Goal: Information Seeking & Learning: Learn about a topic

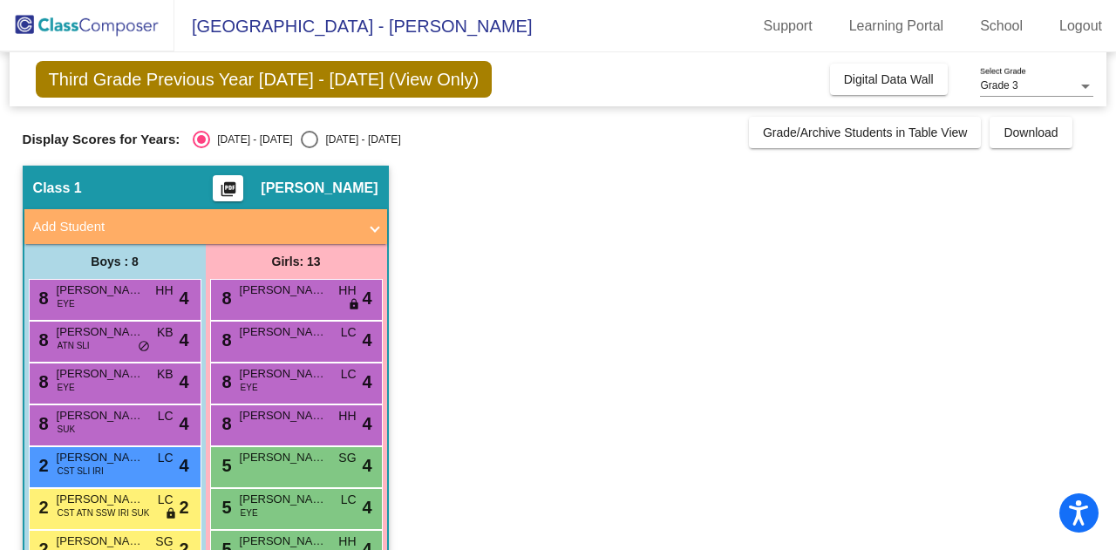
scroll to position [133, 0]
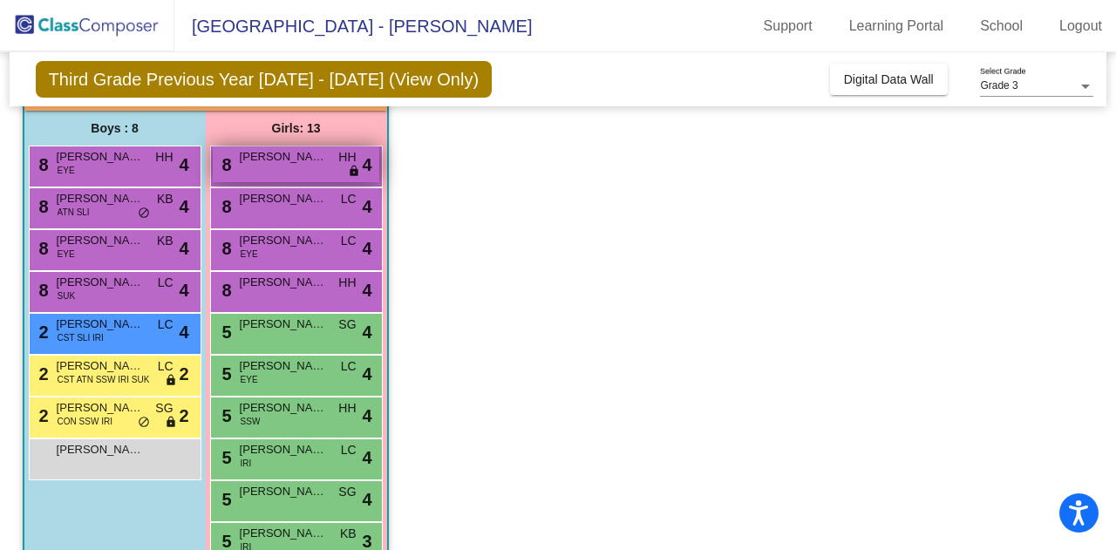
click at [274, 165] on div "8 [PERSON_NAME] HH lock do_not_disturb_alt 4" at bounding box center [296, 164] width 167 height 36
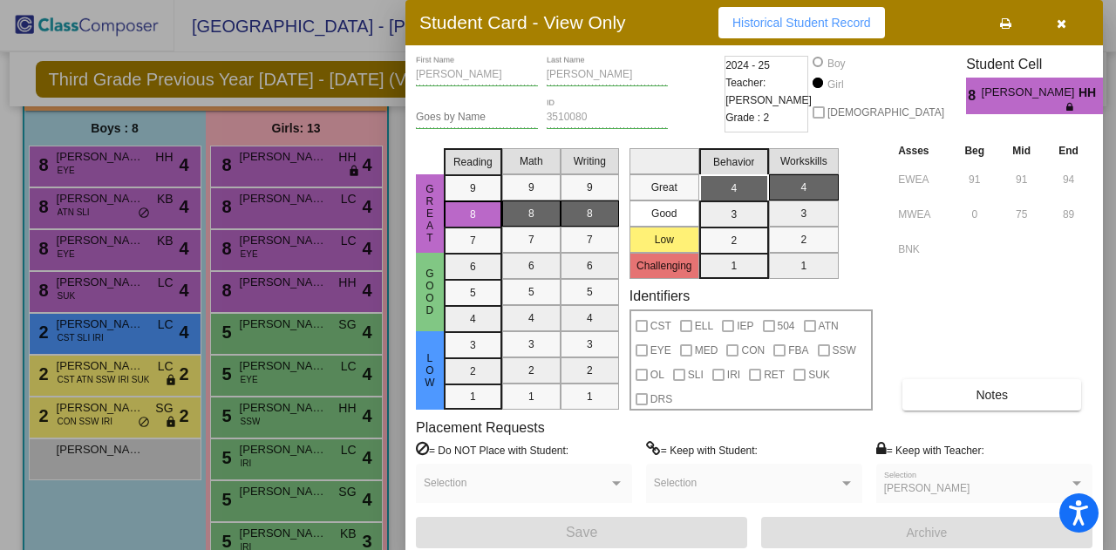
click at [971, 377] on div "Asses Beg Mid End EWEA 91 91 94 MWEA 0 75 89 BNK Notes" at bounding box center [993, 275] width 199 height 269
click at [971, 384] on button "Notes" at bounding box center [991, 394] width 179 height 31
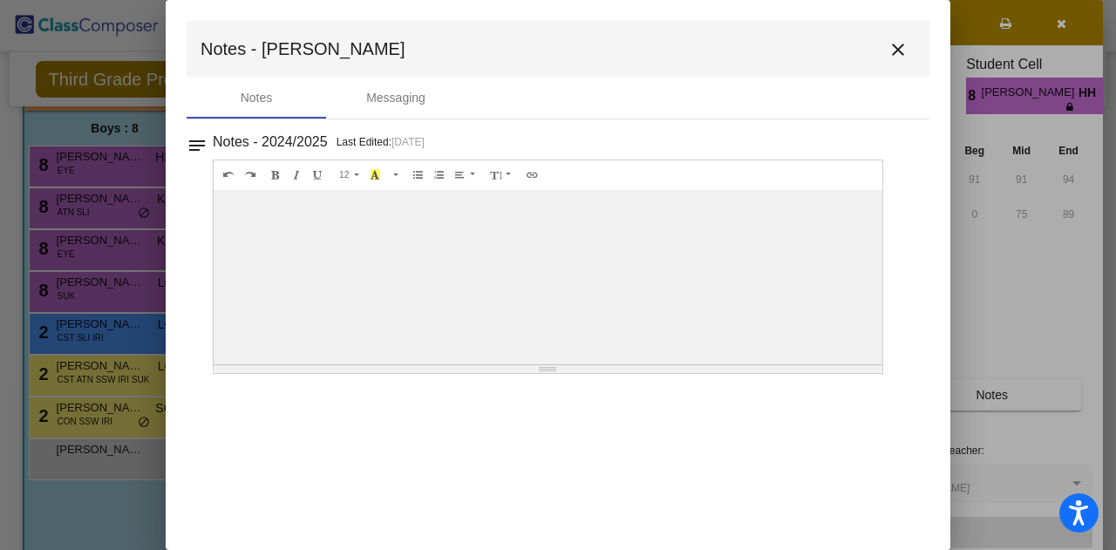
click at [761, 277] on div at bounding box center [548, 277] width 669 height 174
click at [896, 48] on mat-icon "close" at bounding box center [897, 49] width 21 height 21
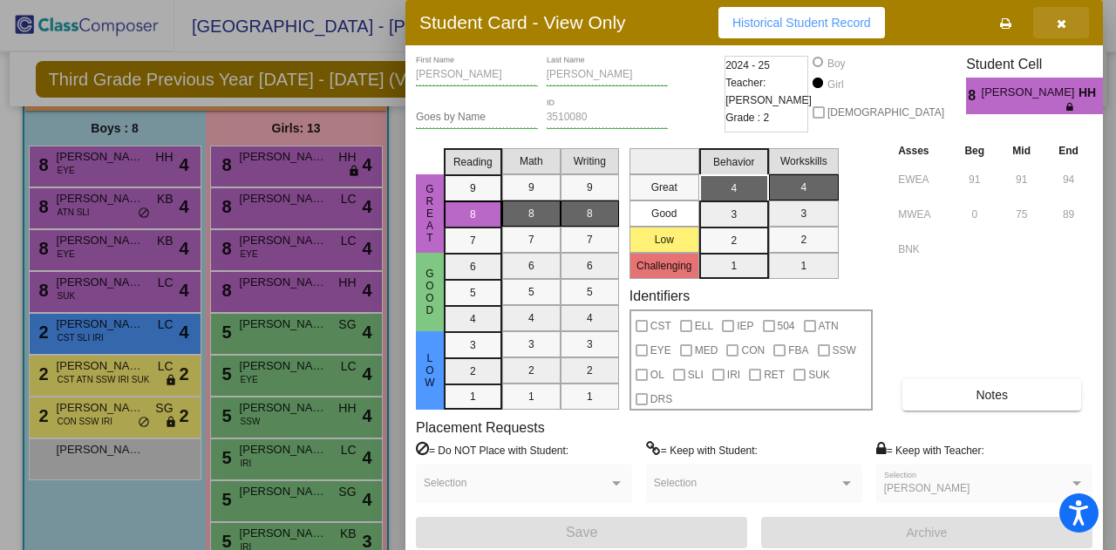
click at [1066, 21] on button "button" at bounding box center [1061, 22] width 56 height 31
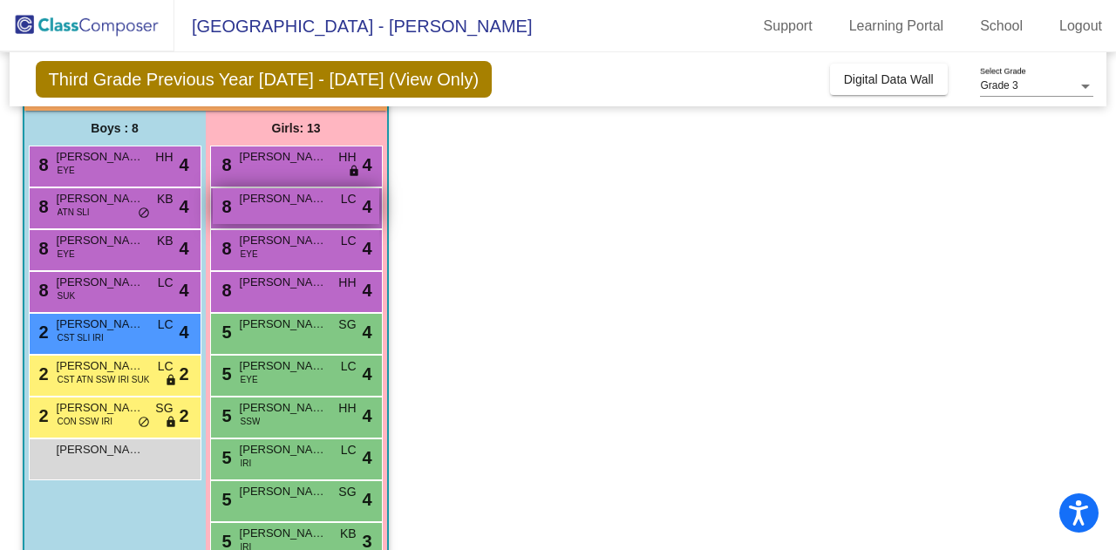
click at [288, 191] on span "[PERSON_NAME]" at bounding box center [283, 198] width 87 height 17
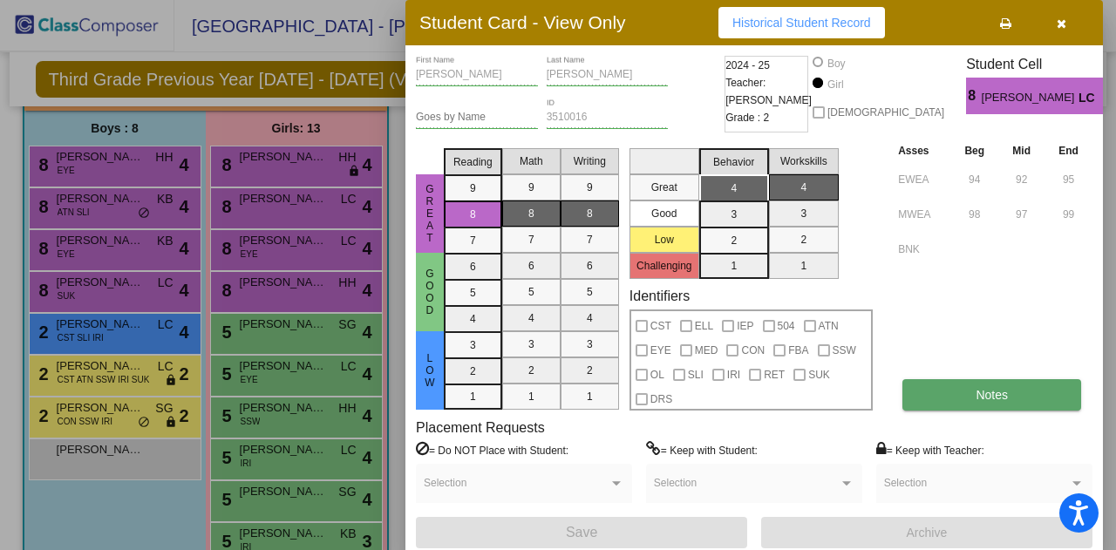
click at [947, 398] on button "Notes" at bounding box center [991, 394] width 179 height 31
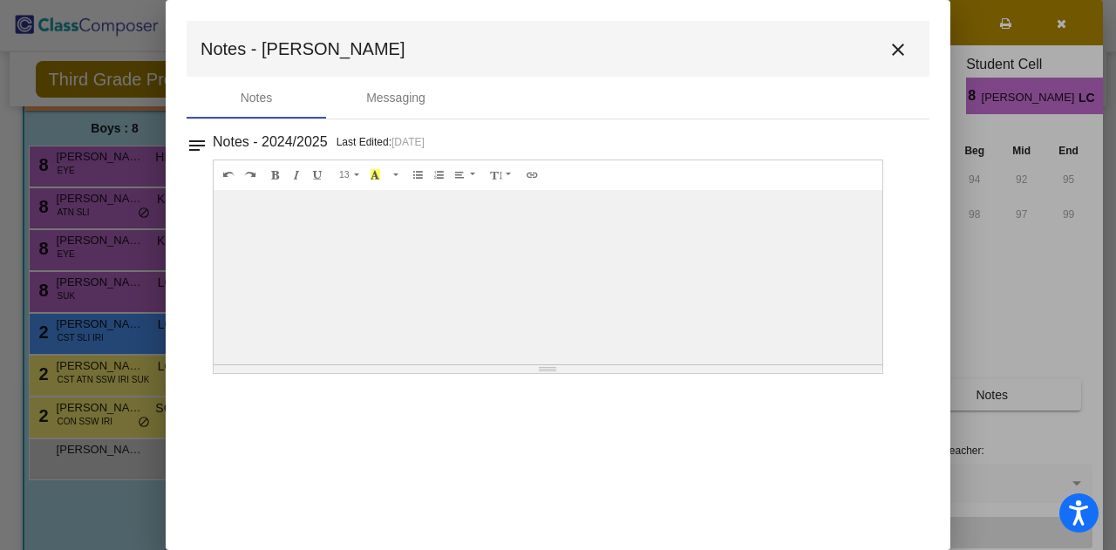
click at [891, 52] on mat-icon "close" at bounding box center [897, 49] width 21 height 21
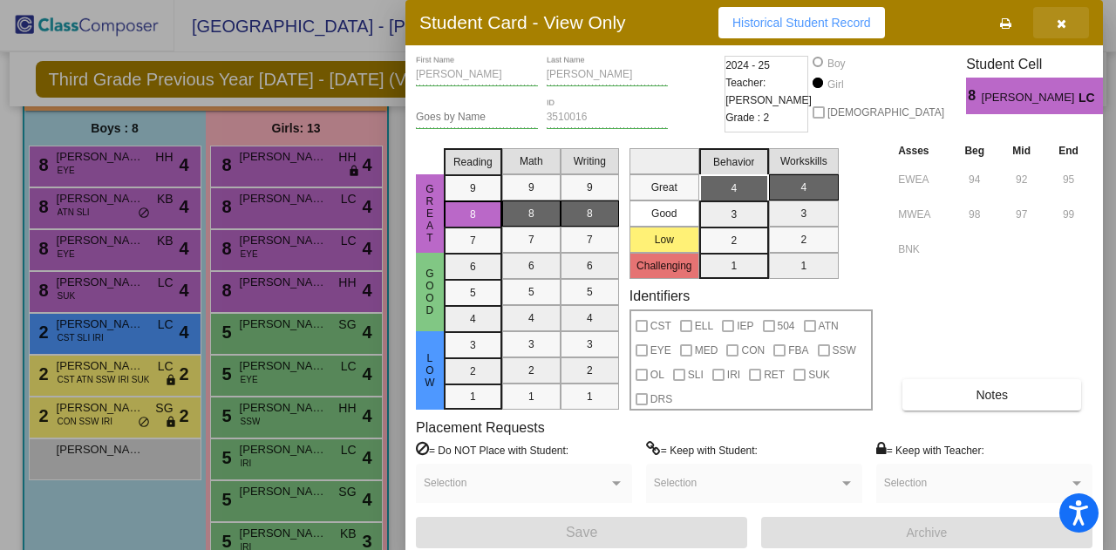
click at [1057, 16] on span "button" at bounding box center [1062, 23] width 10 height 14
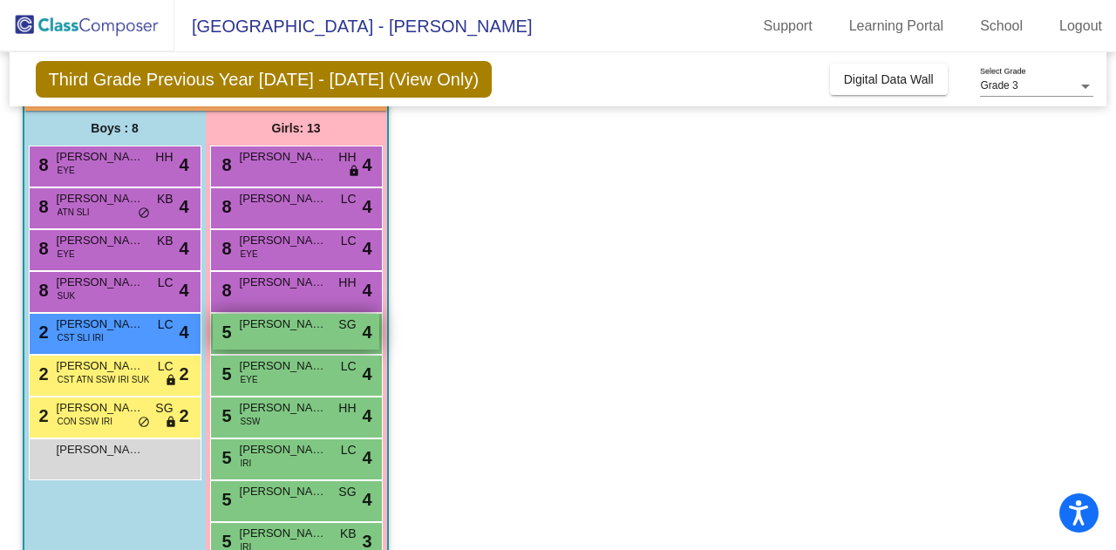
click at [339, 341] on div "5 [PERSON_NAME] SG lock do_not_disturb_alt 4" at bounding box center [296, 332] width 167 height 36
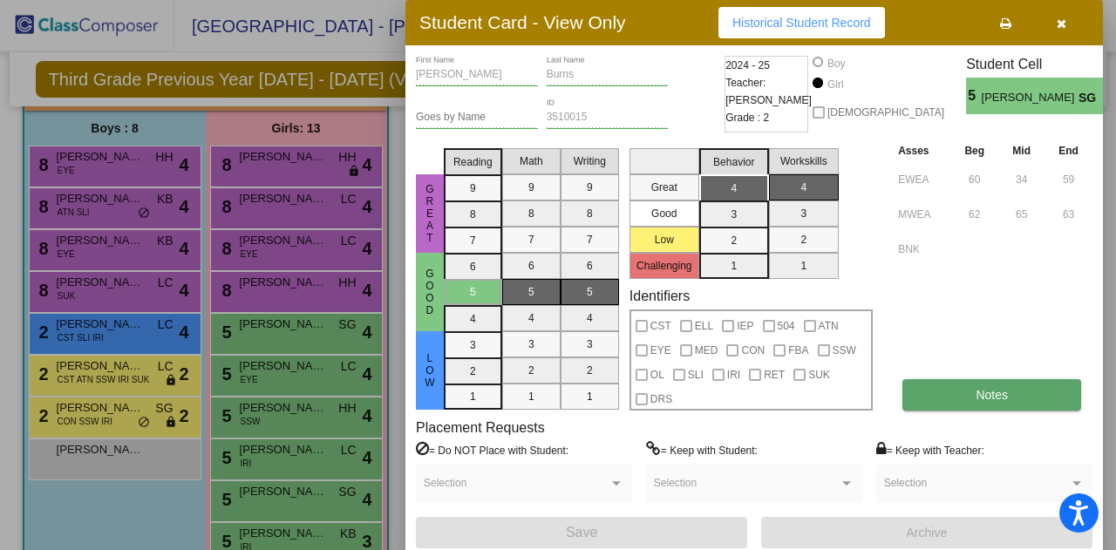
click at [942, 379] on button "Notes" at bounding box center [991, 394] width 179 height 31
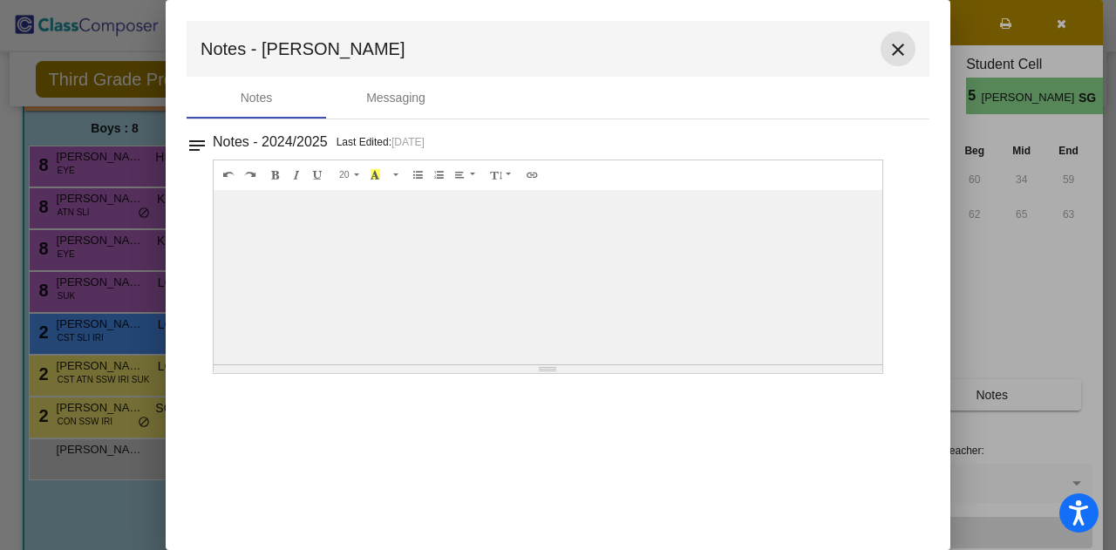
click at [901, 51] on mat-icon "close" at bounding box center [897, 49] width 21 height 21
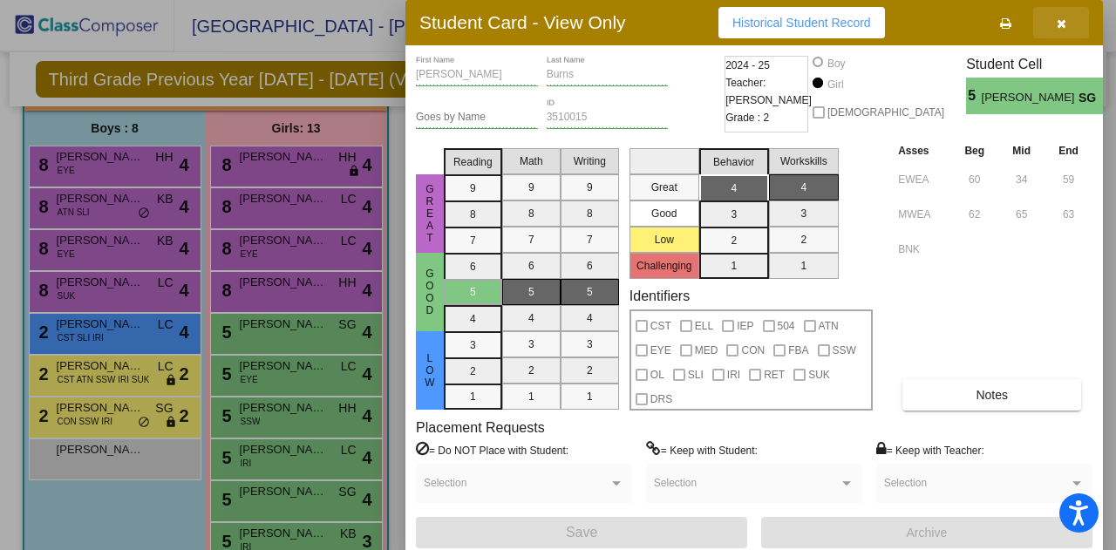
click at [1060, 10] on button "button" at bounding box center [1061, 22] width 56 height 31
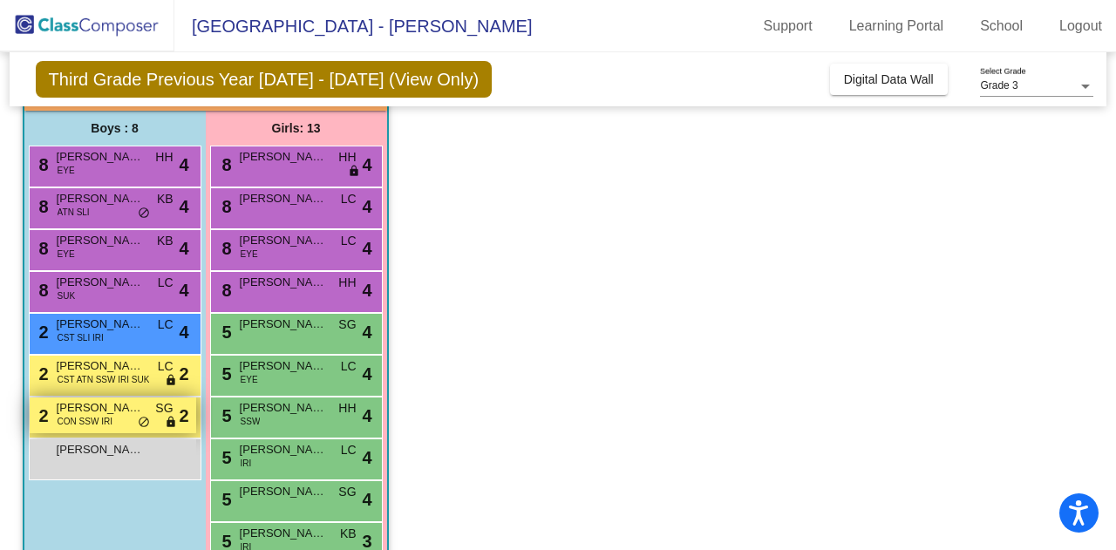
click at [133, 419] on div "2 [PERSON_NAME] [PERSON_NAME] CON SSW IRI SG lock do_not_disturb_alt 2" at bounding box center [113, 416] width 167 height 36
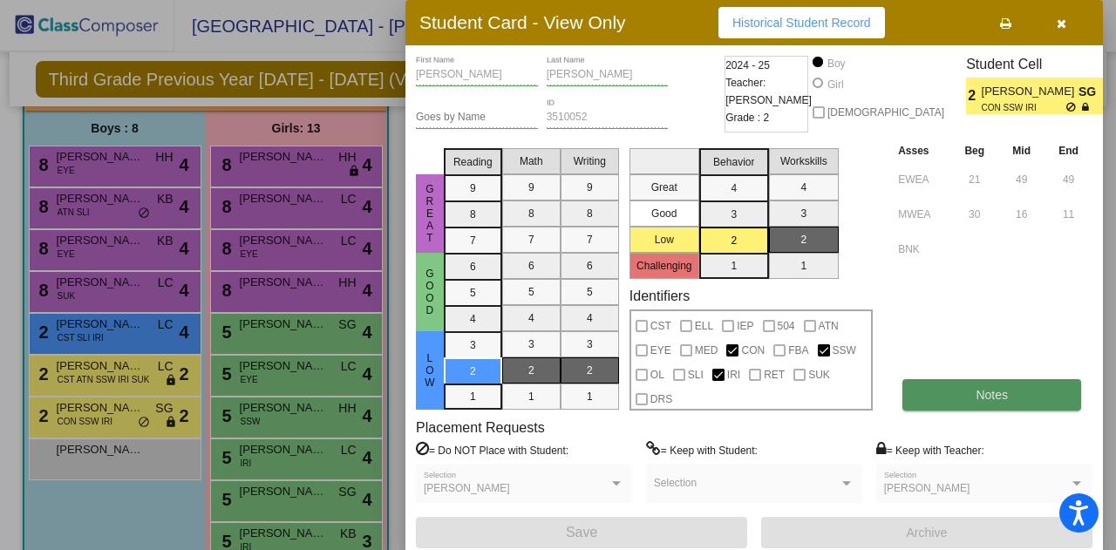
click at [922, 394] on button "Notes" at bounding box center [991, 394] width 179 height 31
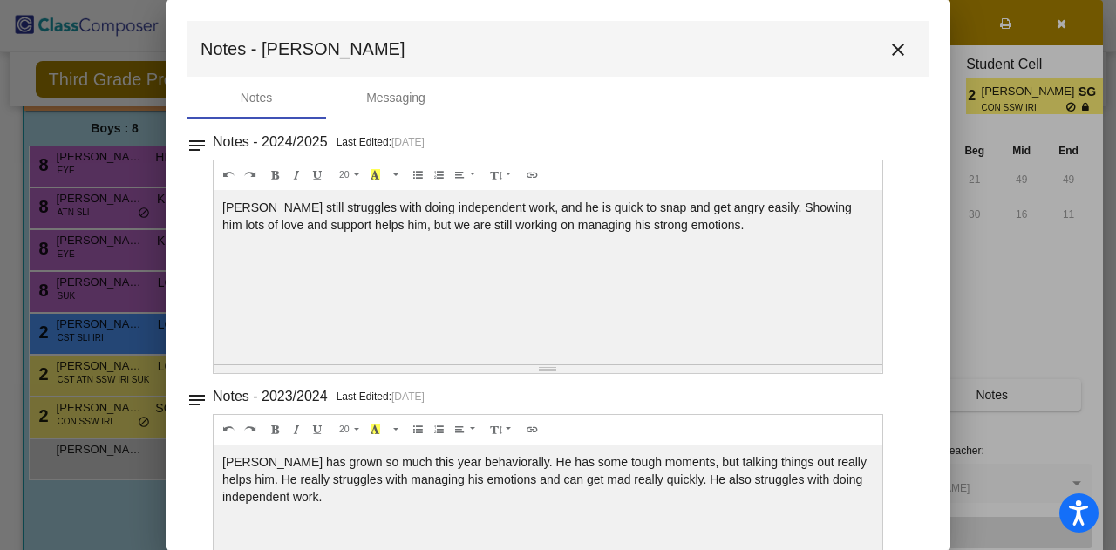
drag, startPoint x: 940, startPoint y: 200, endPoint x: 929, endPoint y: 275, distance: 75.7
click at [929, 275] on mat-dialog-container "Notes - [PERSON_NAME] close Notes Messaging notes Notes - 2024/2025 Last Edited…" at bounding box center [558, 275] width 785 height 550
click at [921, 263] on mat-dialog-container "Notes - [PERSON_NAME] close Notes Messaging notes Notes - 2024/2025 Last Edited…" at bounding box center [558, 275] width 785 height 550
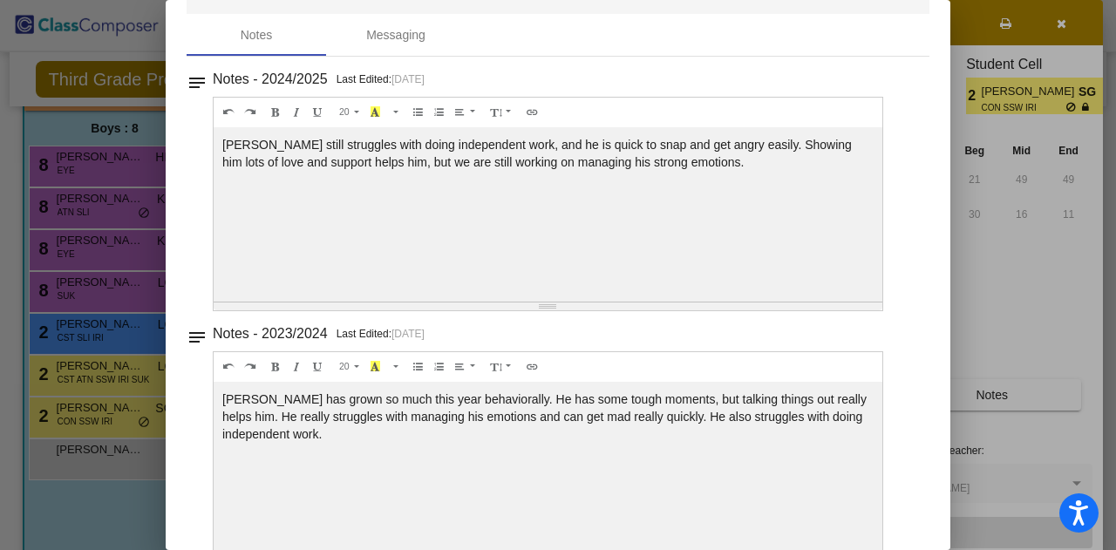
scroll to position [0, 0]
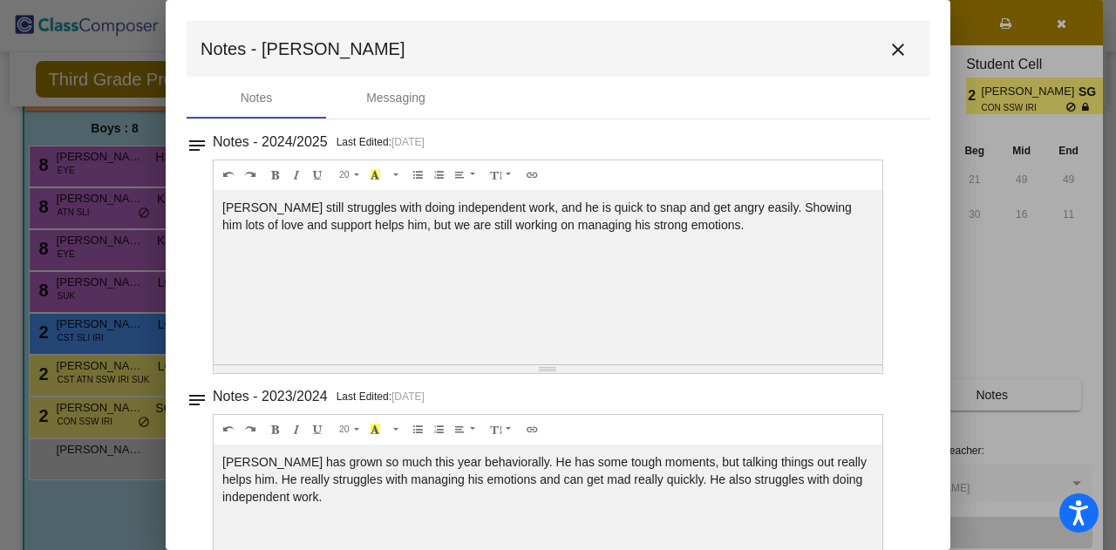
click at [889, 53] on mat-icon "close" at bounding box center [897, 49] width 21 height 21
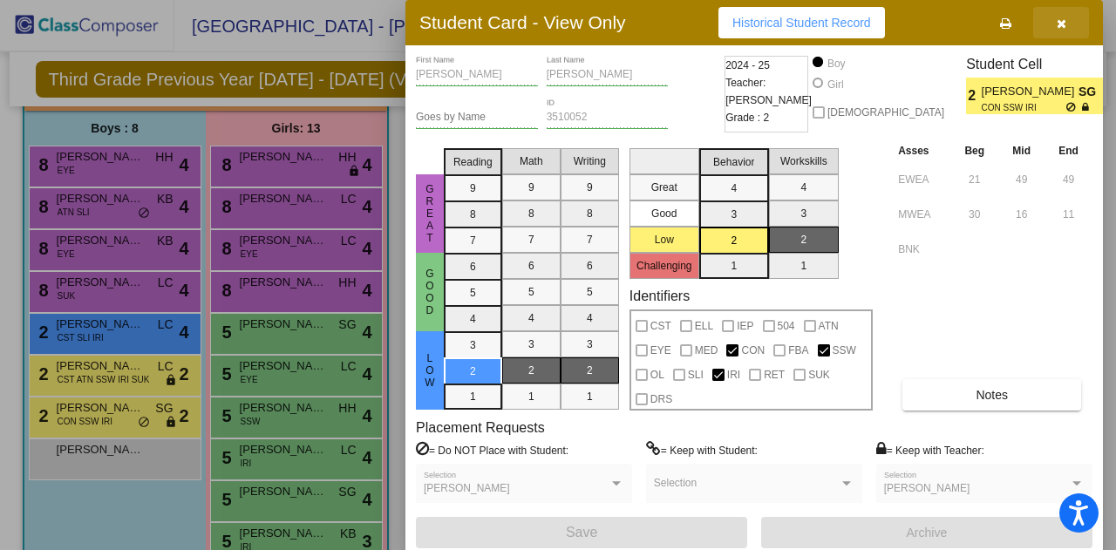
click at [1061, 32] on button "button" at bounding box center [1061, 22] width 56 height 31
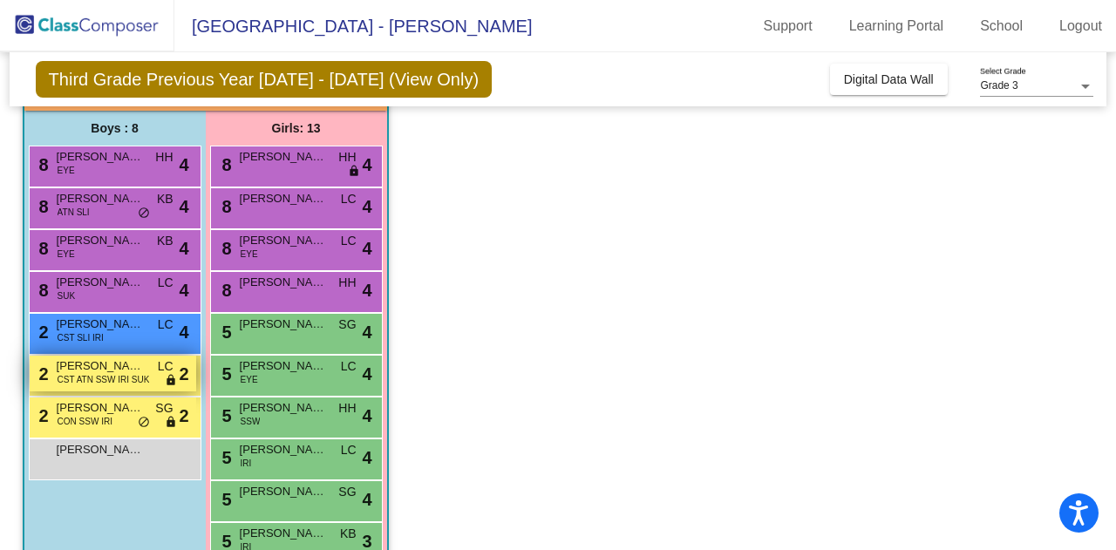
click at [116, 376] on span "CST ATN SSW IRI SUK" at bounding box center [104, 379] width 92 height 13
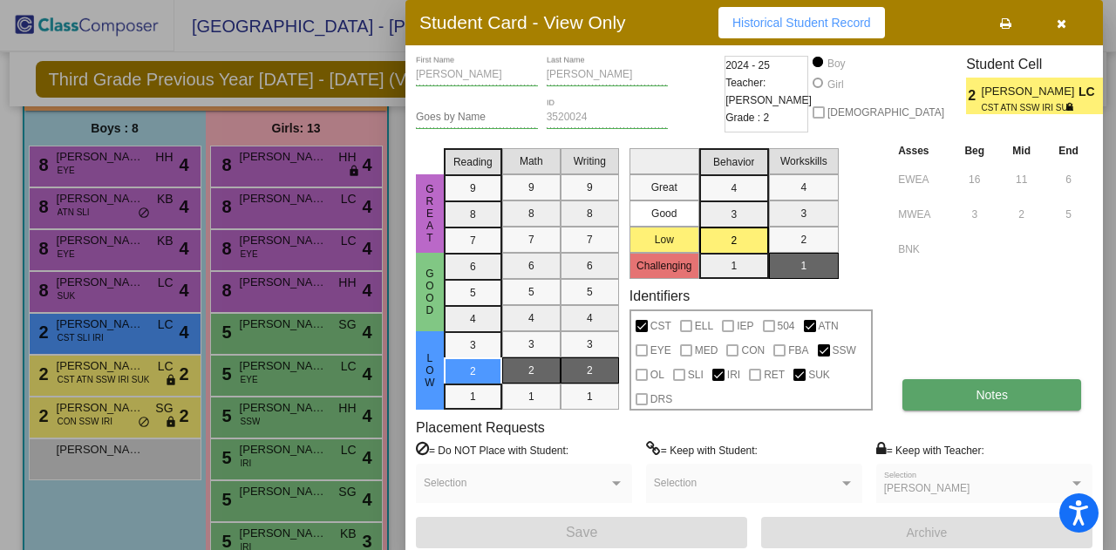
click at [975, 383] on button "Notes" at bounding box center [991, 394] width 179 height 31
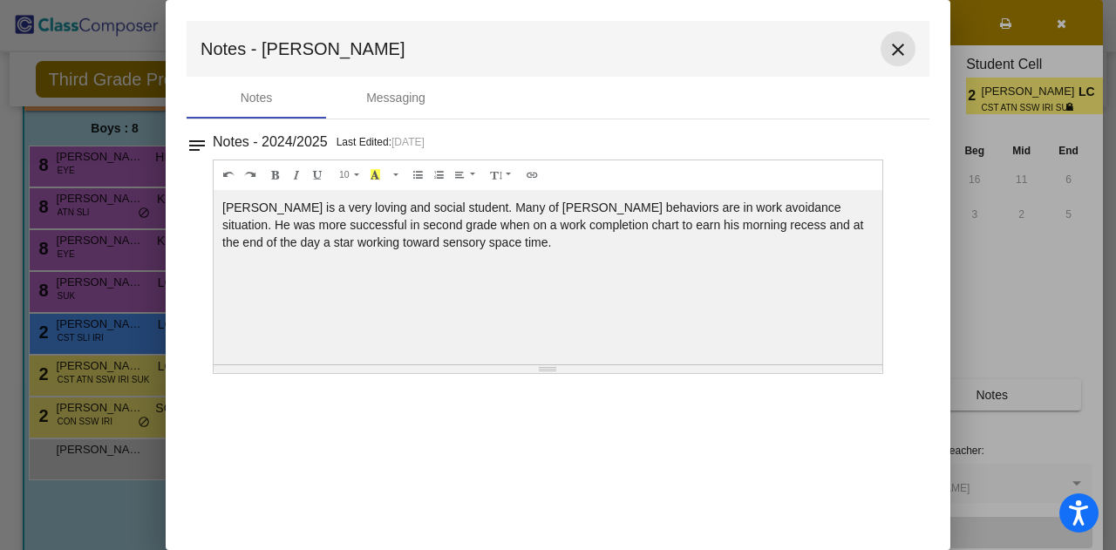
click at [891, 51] on mat-icon "close" at bounding box center [897, 49] width 21 height 21
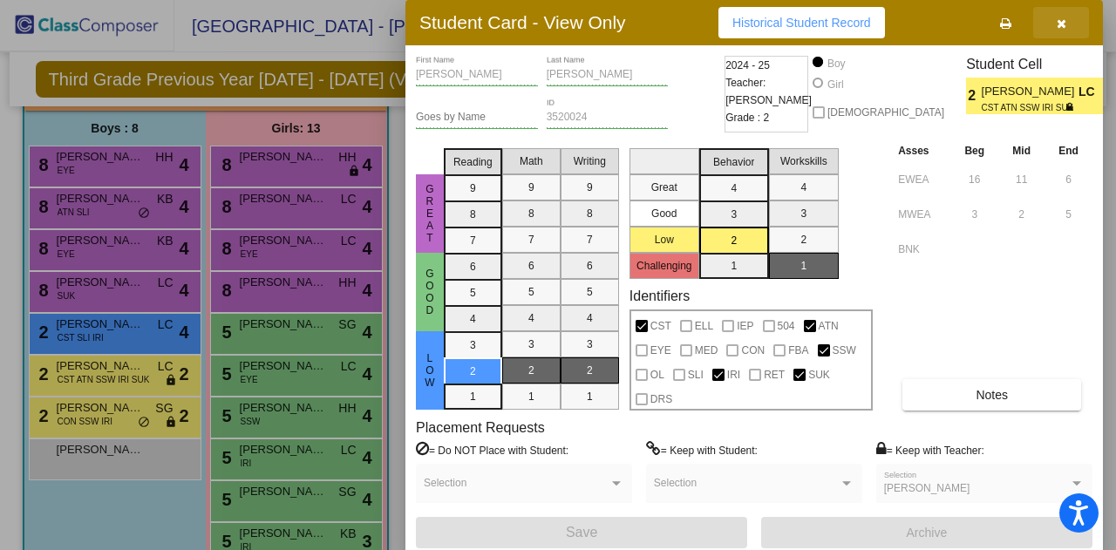
click at [1058, 26] on icon "button" at bounding box center [1062, 23] width 10 height 12
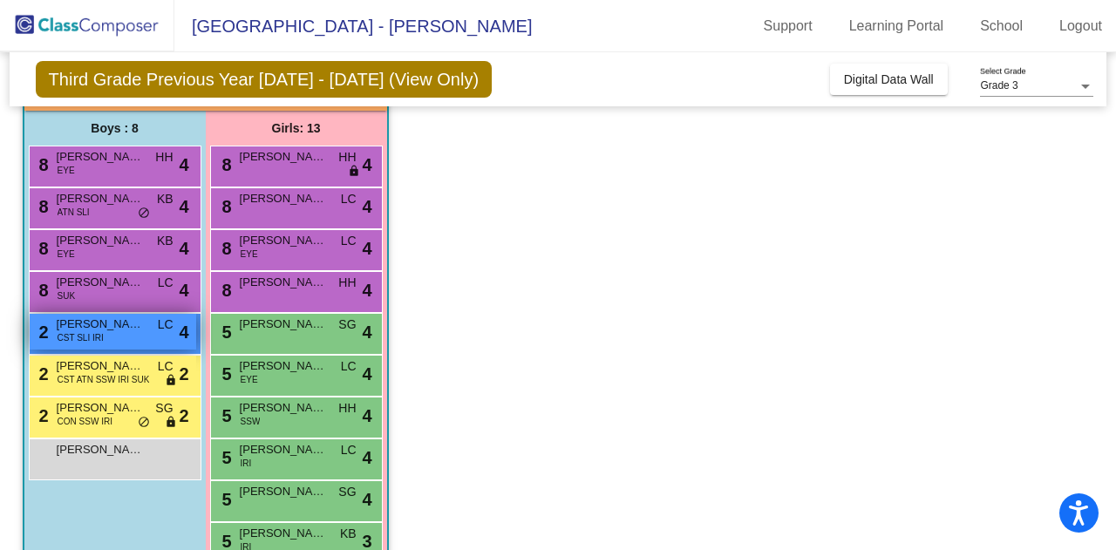
click at [99, 337] on span "CST SLI IRI" at bounding box center [81, 337] width 46 height 13
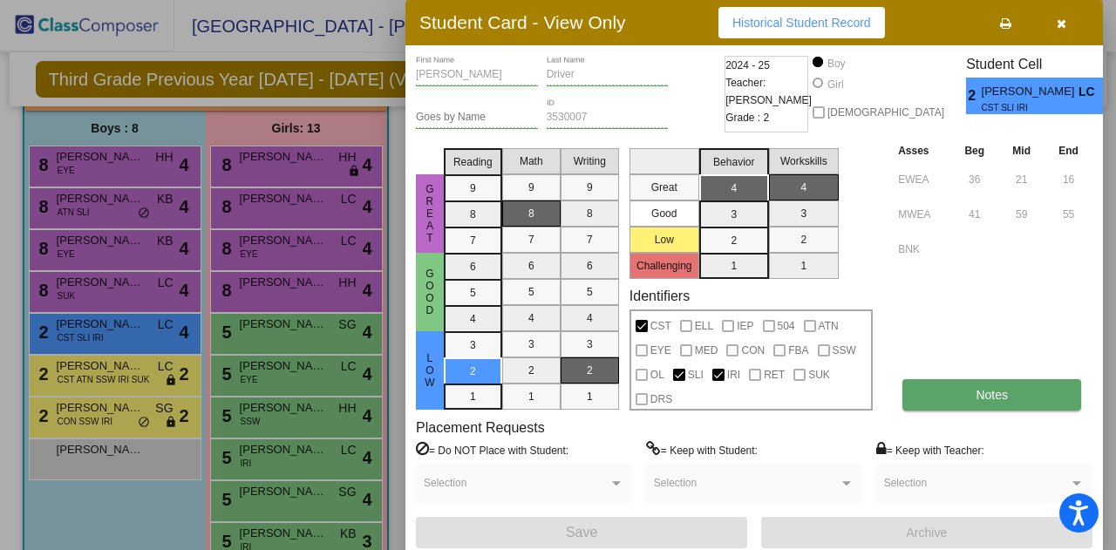
click at [990, 392] on span "Notes" at bounding box center [992, 395] width 32 height 14
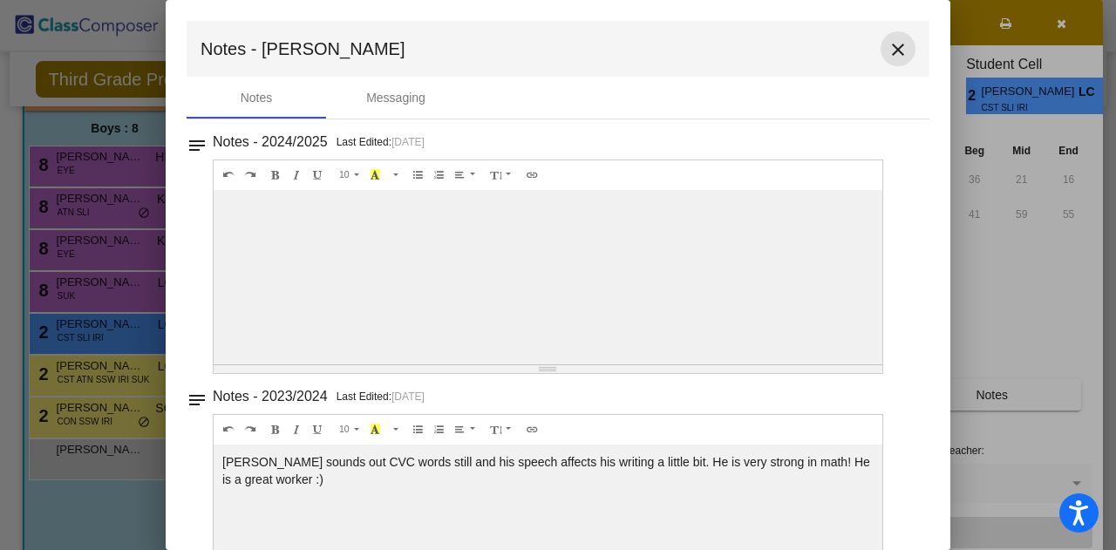
click at [891, 38] on button "close" at bounding box center [897, 48] width 35 height 35
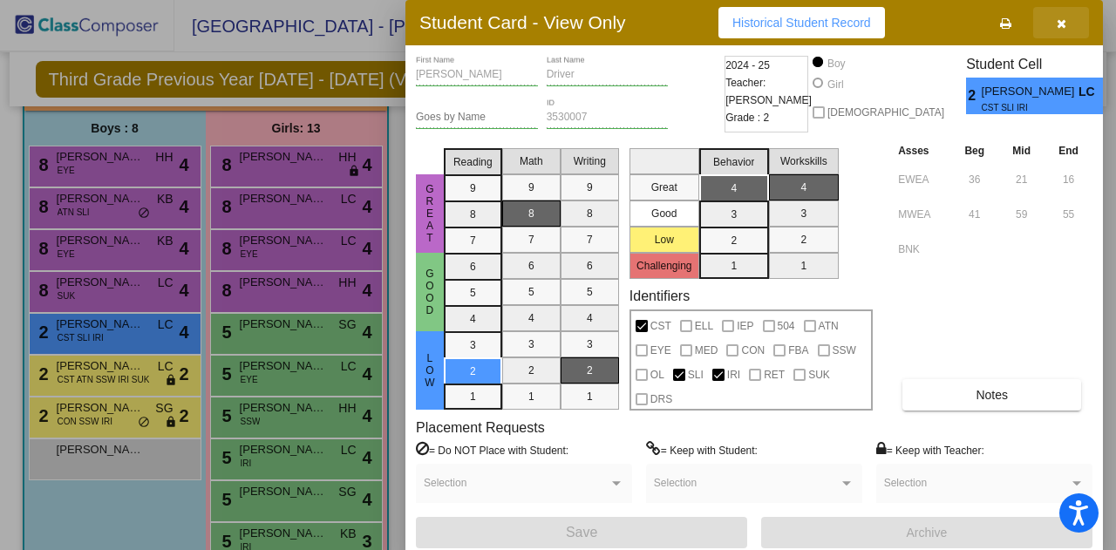
click at [1065, 24] on icon "button" at bounding box center [1062, 23] width 10 height 12
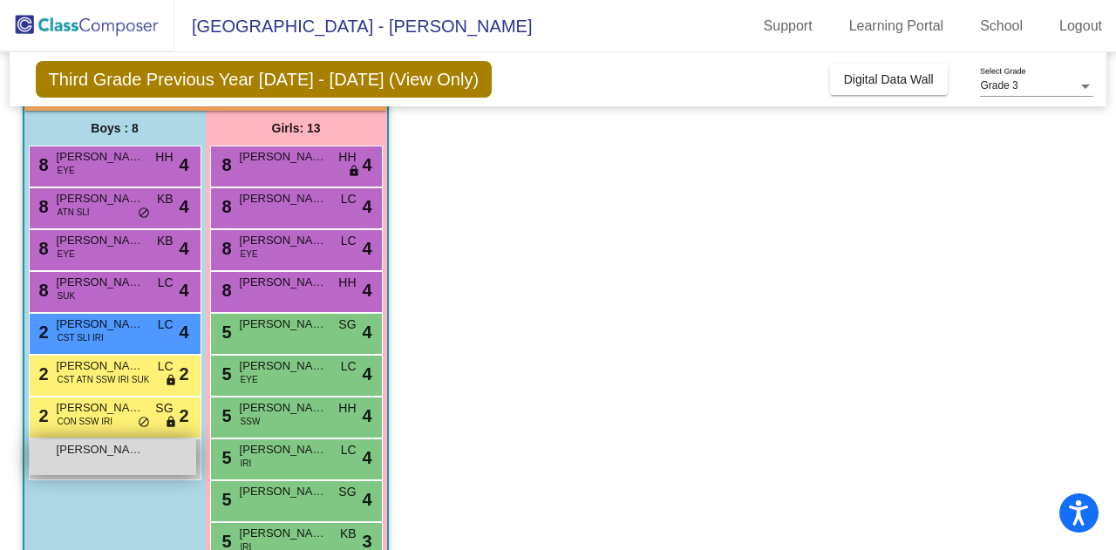
click at [168, 455] on div "[PERSON_NAME] lock do_not_disturb_alt" at bounding box center [113, 457] width 167 height 36
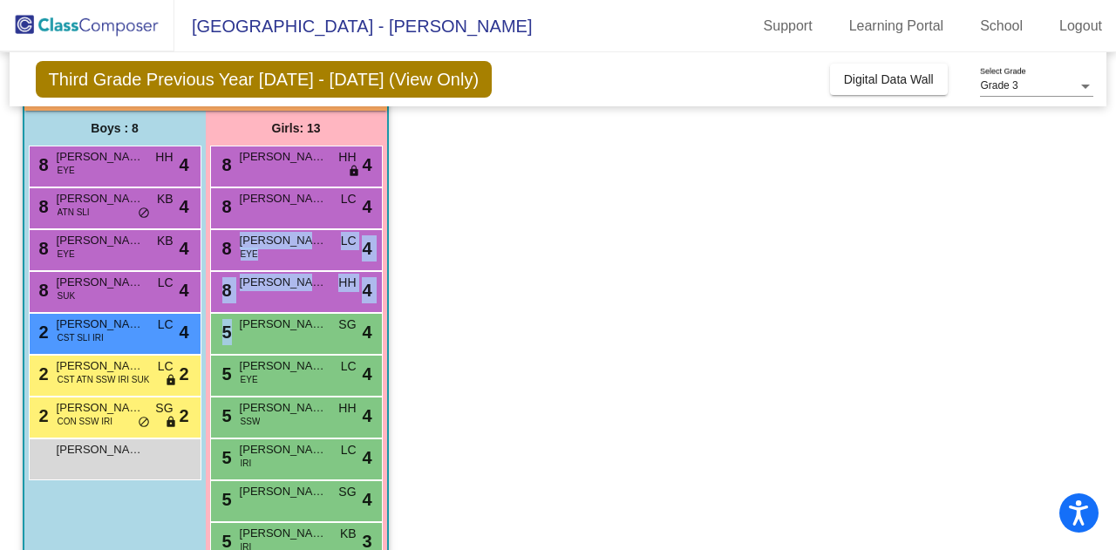
drag, startPoint x: 1106, startPoint y: 235, endPoint x: 1085, endPoint y: 337, distance: 105.0
click at [1085, 337] on mat-sidenav-content "Grade 3 Select Grade Third Grade Previous Year [DATE] - [DATE] (View Only) Add,…" at bounding box center [558, 301] width 1116 height 498
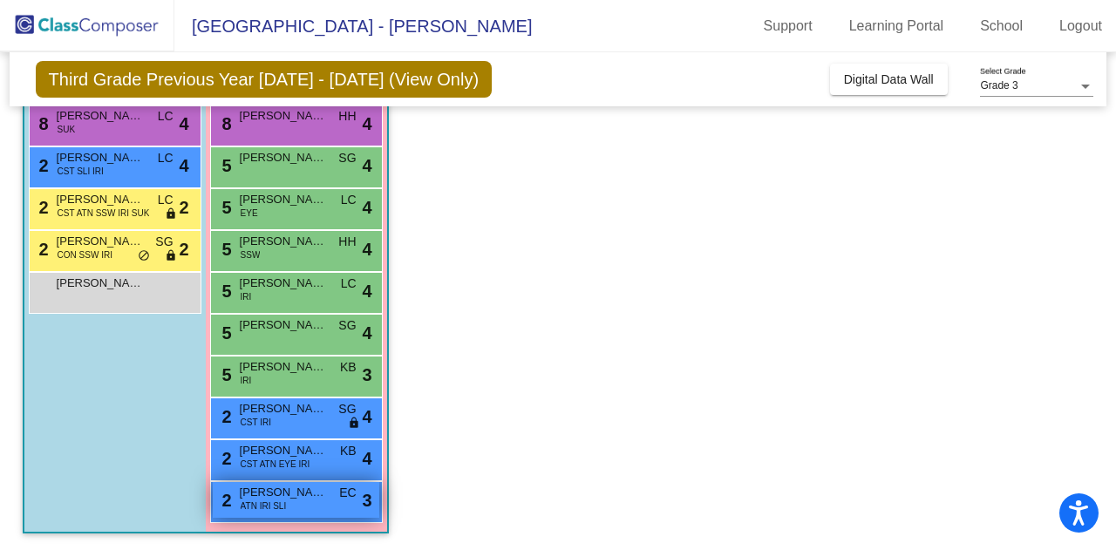
click at [268, 500] on span "ATN IRI SLI" at bounding box center [264, 506] width 46 height 13
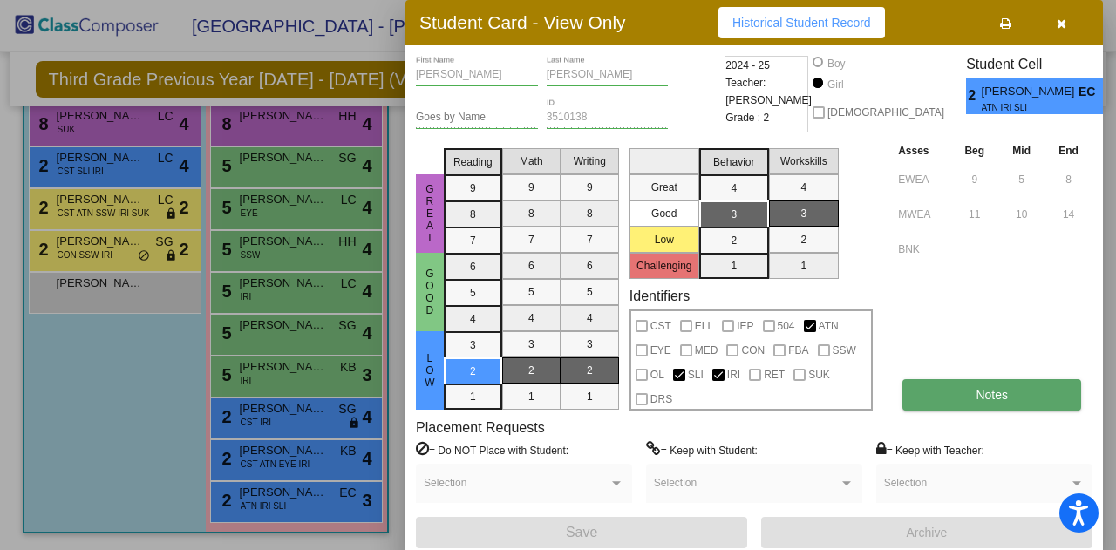
click at [978, 385] on button "Notes" at bounding box center [991, 394] width 179 height 31
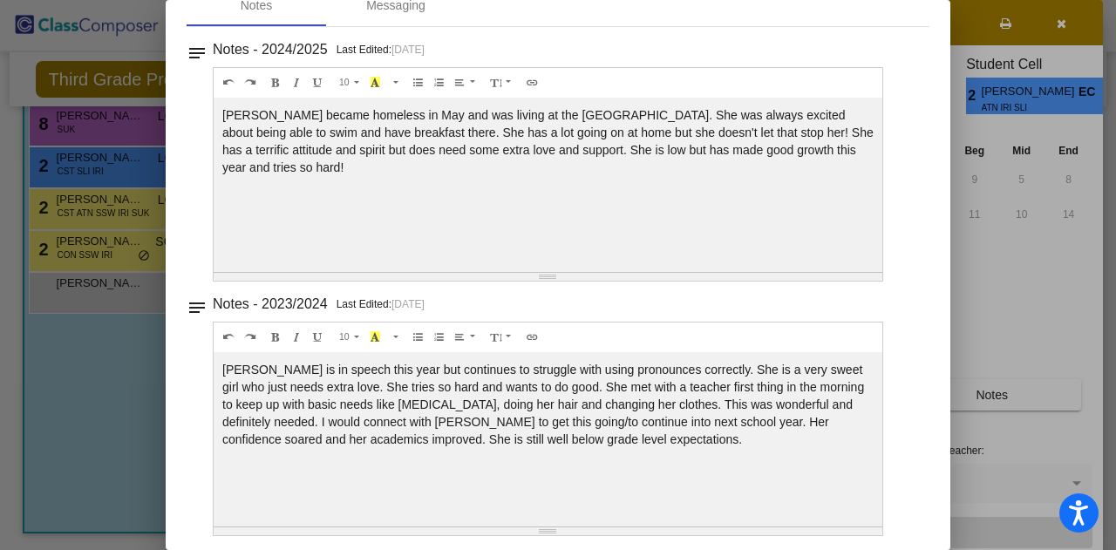
scroll to position [0, 0]
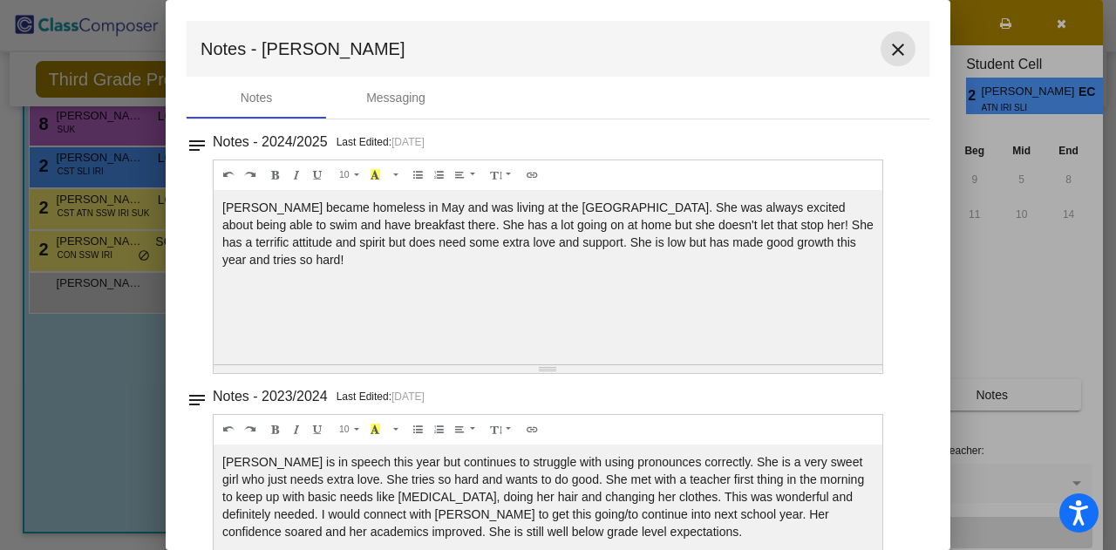
click at [890, 46] on mat-icon "close" at bounding box center [897, 49] width 21 height 21
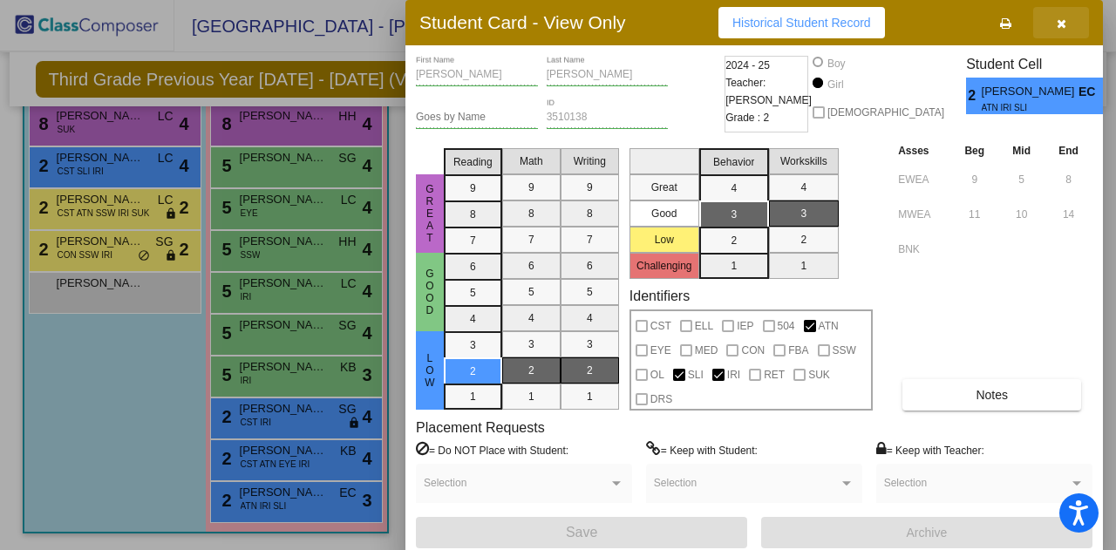
click at [1058, 27] on icon "button" at bounding box center [1062, 23] width 10 height 12
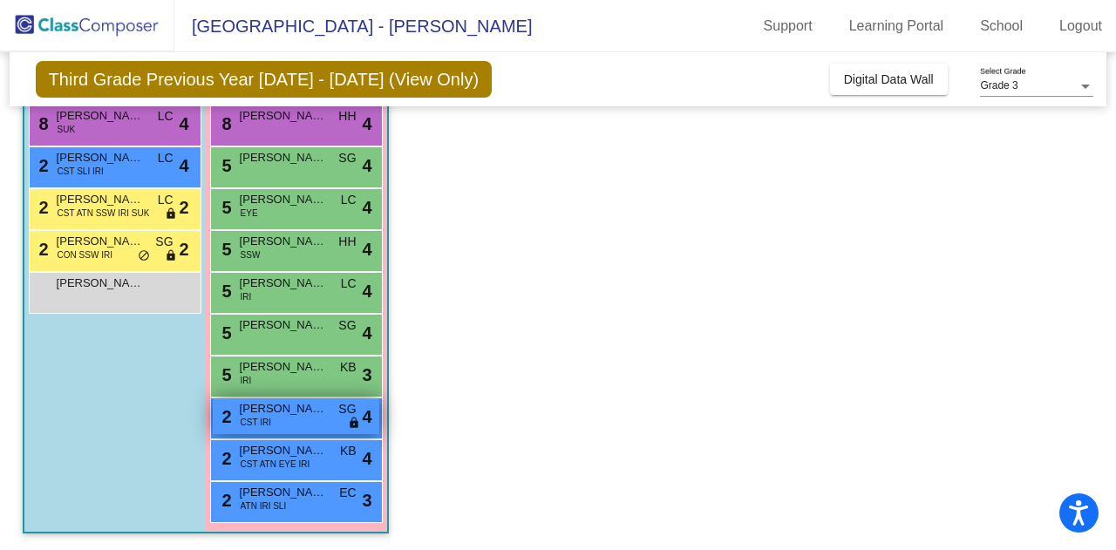
click at [317, 414] on span "[PERSON_NAME]" at bounding box center [283, 408] width 87 height 17
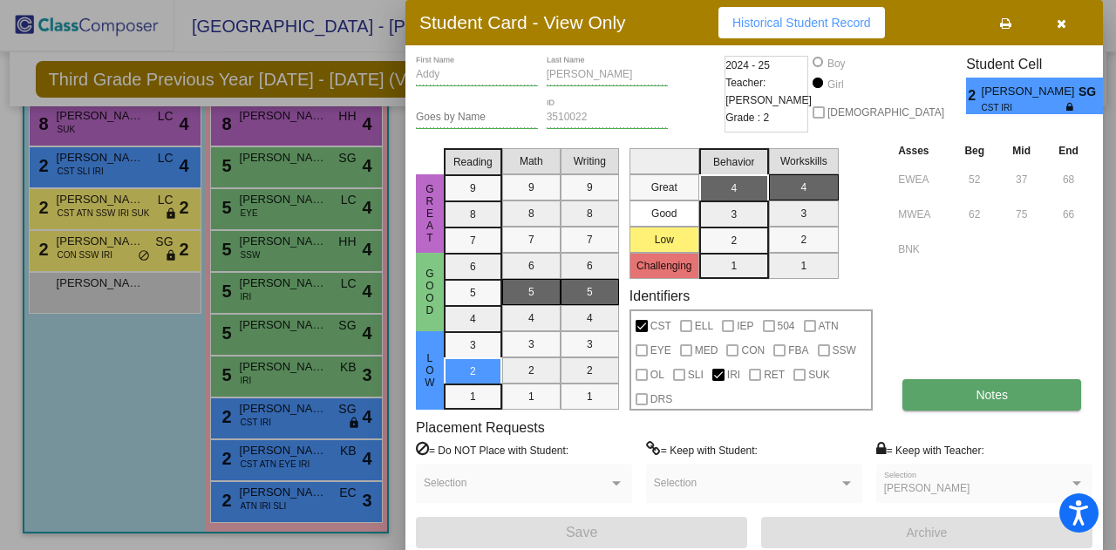
click at [948, 386] on button "Notes" at bounding box center [991, 394] width 179 height 31
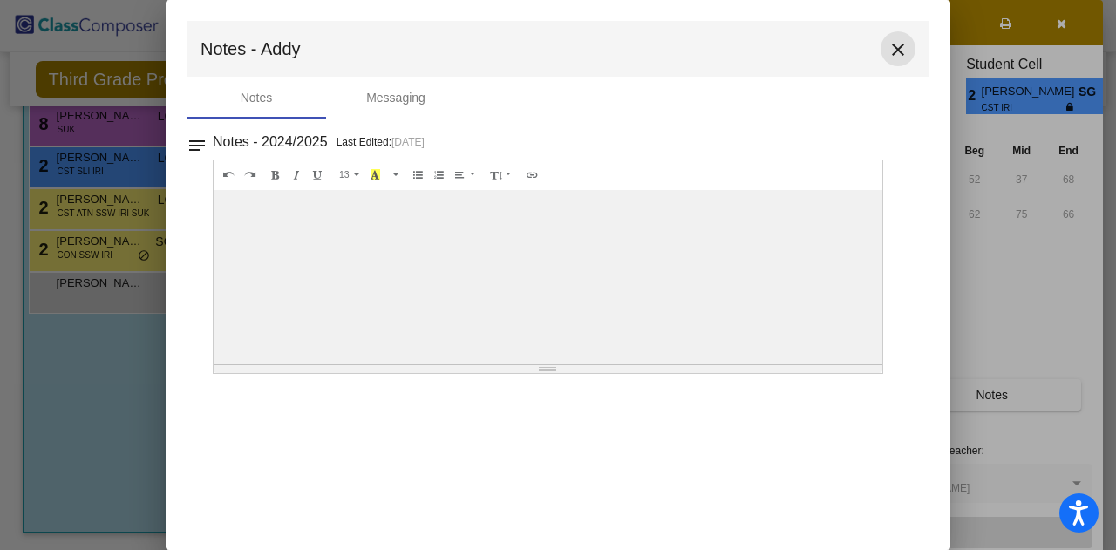
click at [896, 60] on button "close" at bounding box center [897, 48] width 35 height 35
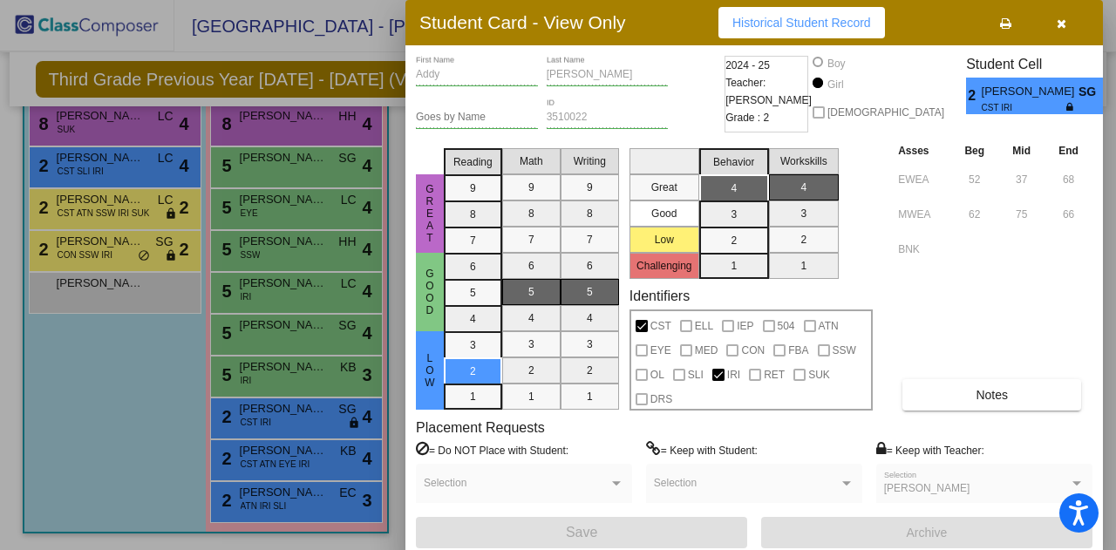
click at [303, 463] on div at bounding box center [558, 275] width 1116 height 550
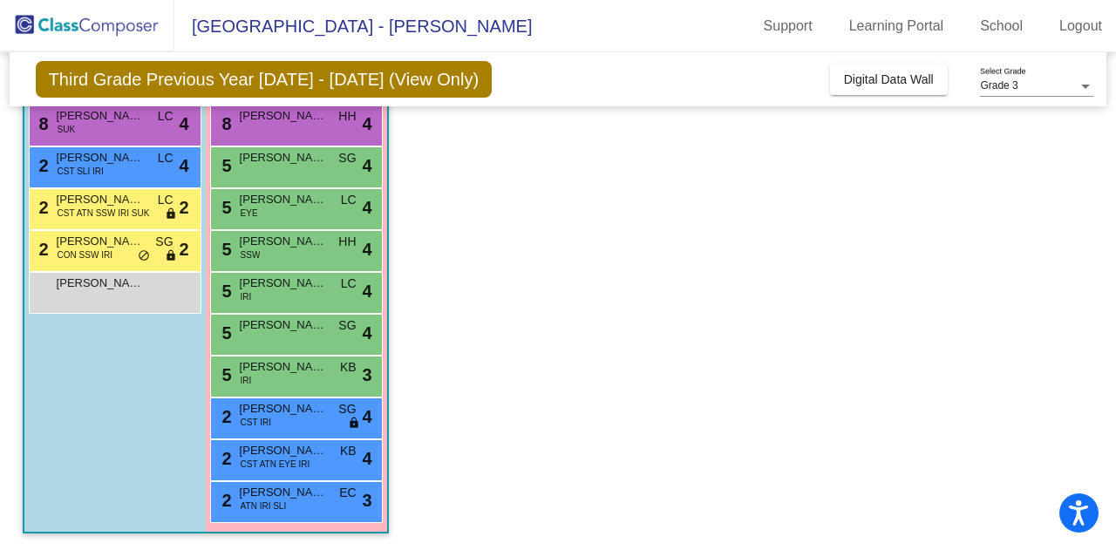
click at [303, 463] on span "CST ATN EYE IRI" at bounding box center [276, 464] width 70 height 13
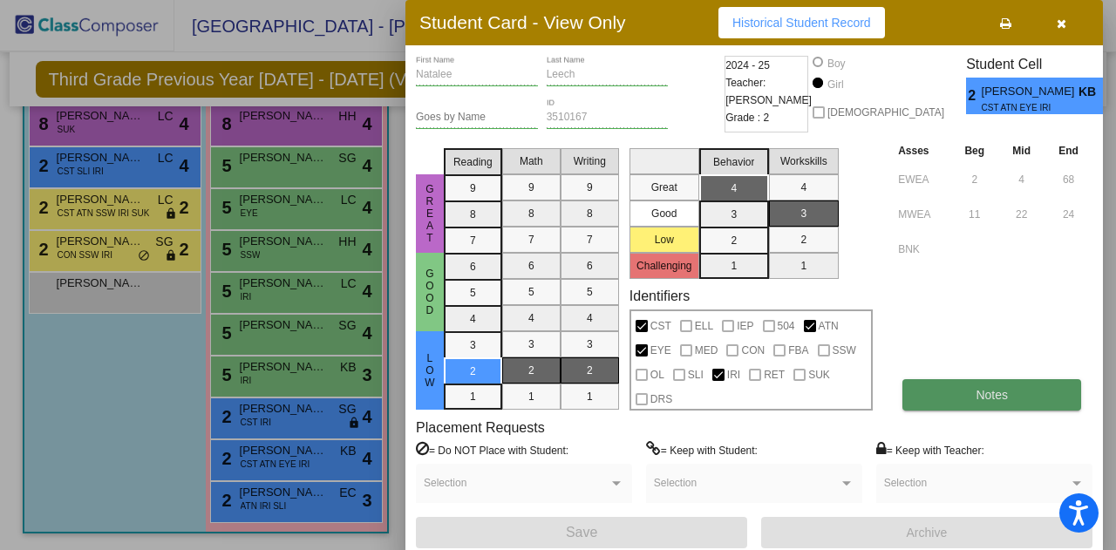
click at [937, 393] on button "Notes" at bounding box center [991, 394] width 179 height 31
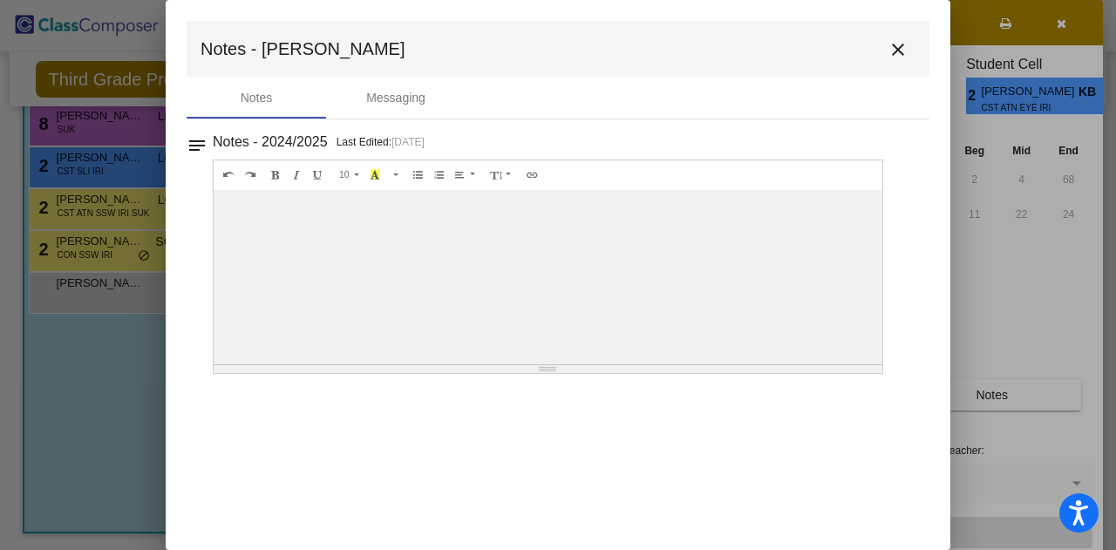
click at [893, 50] on mat-icon "close" at bounding box center [897, 49] width 21 height 21
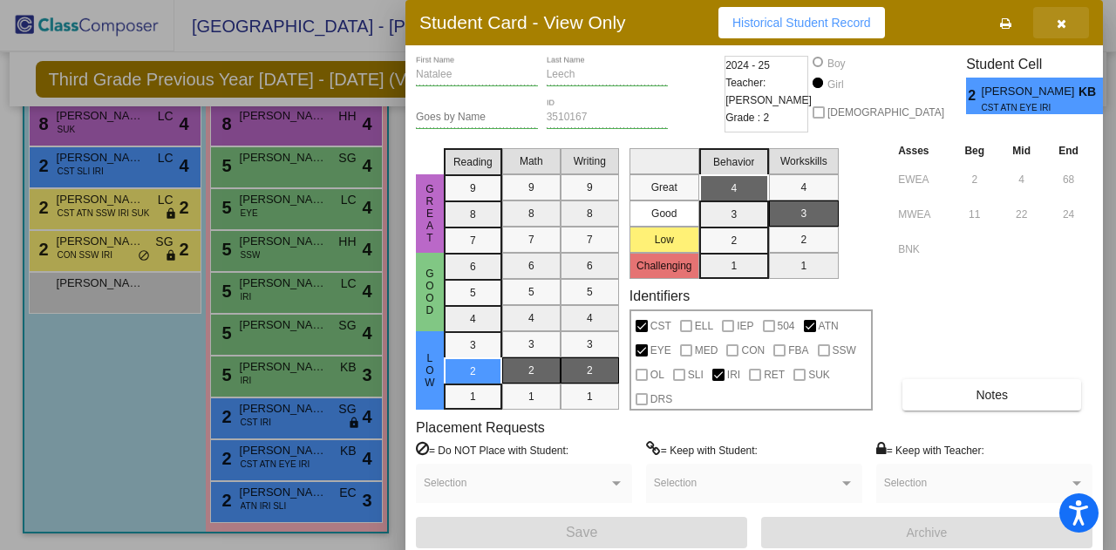
click at [1068, 25] on button "button" at bounding box center [1061, 22] width 56 height 31
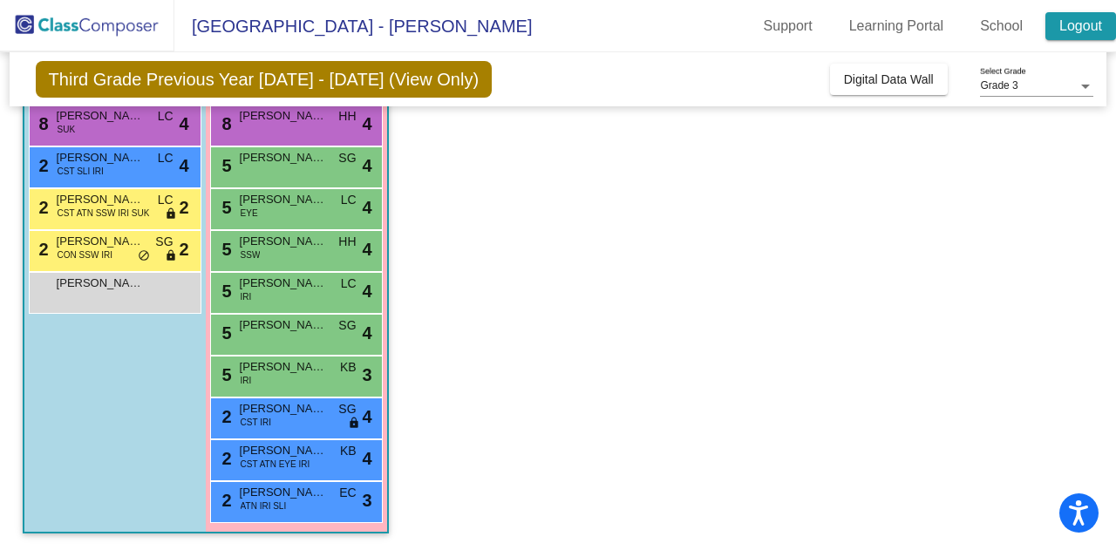
click at [1067, 27] on link "Logout" at bounding box center [1080, 26] width 71 height 28
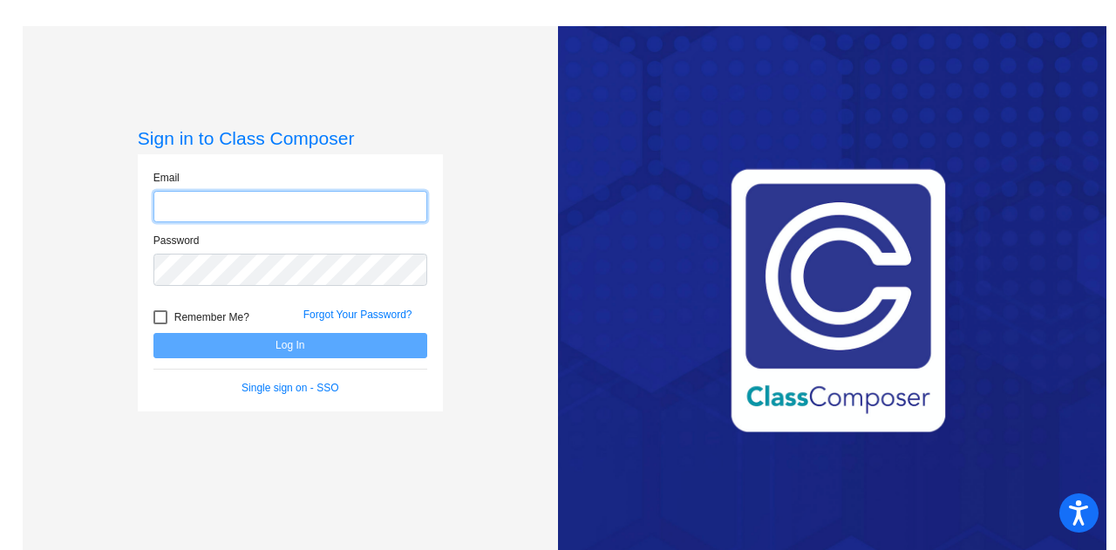
type input "[EMAIL_ADDRESS][PERSON_NAME][DOMAIN_NAME]"
